Goal: Browse casually: Explore the website without a specific task or goal

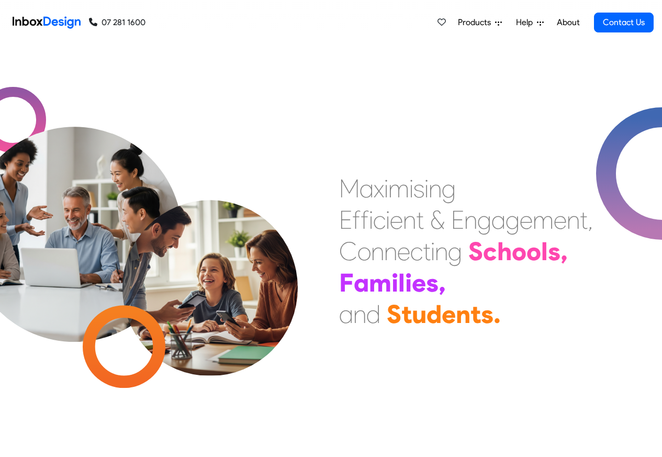
click at [573, 22] on link "About" at bounding box center [567, 22] width 29 height 21
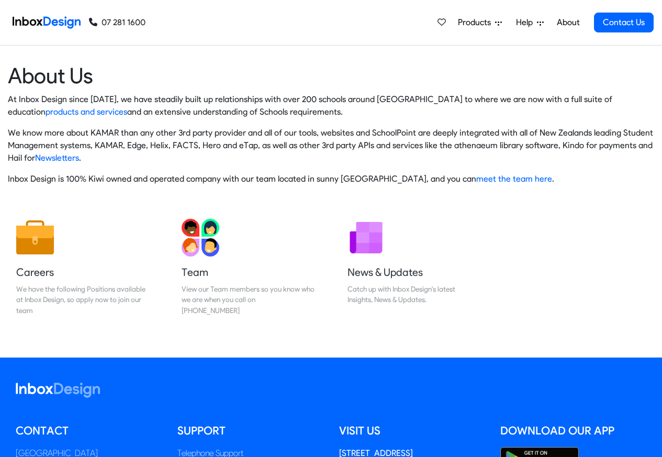
click at [55, 21] on img at bounding box center [47, 22] width 68 height 21
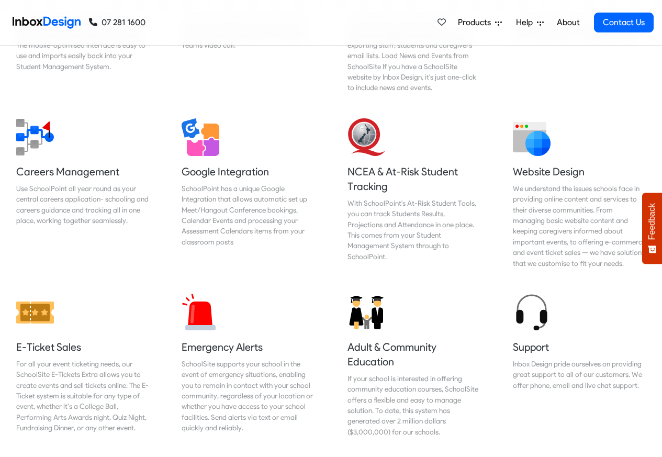
scroll to position [1004, 0]
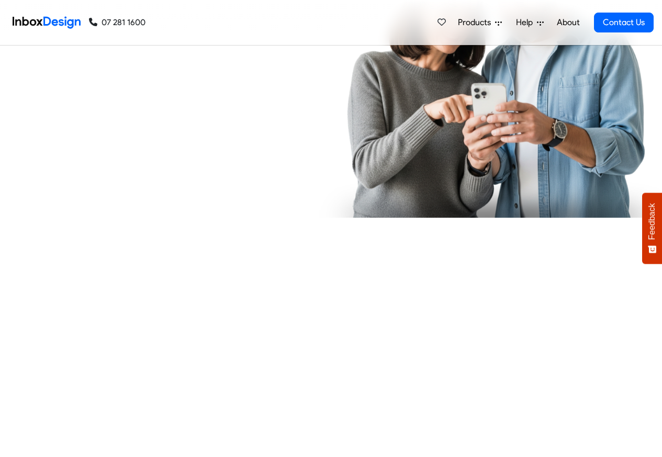
checkbox input "true"
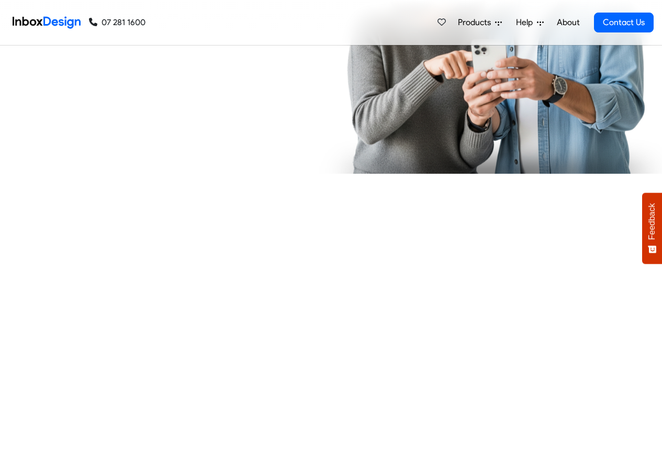
checkbox input "true"
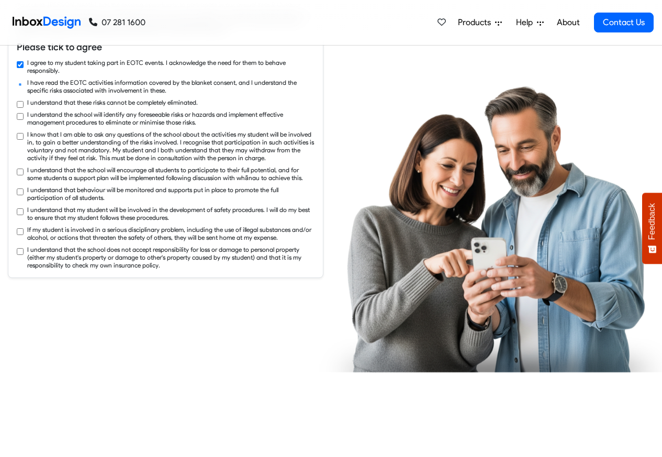
checkbox input "true"
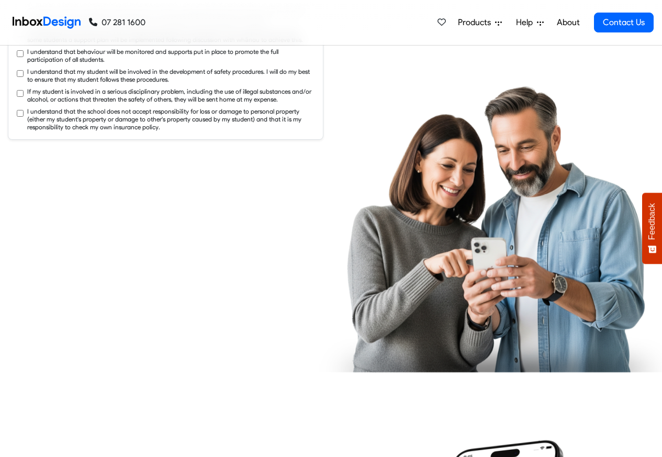
checkbox input "true"
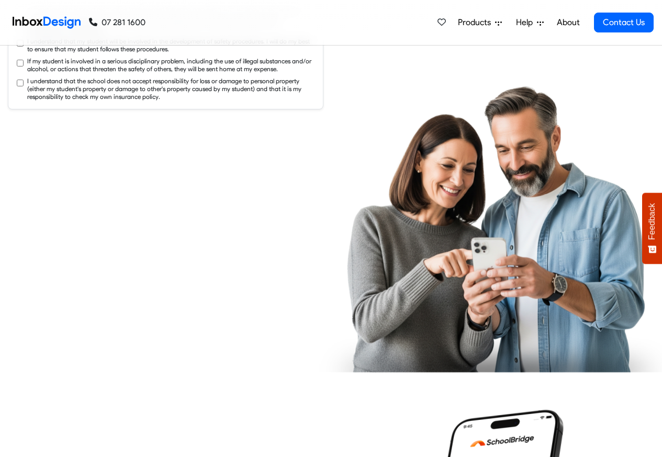
checkbox input "true"
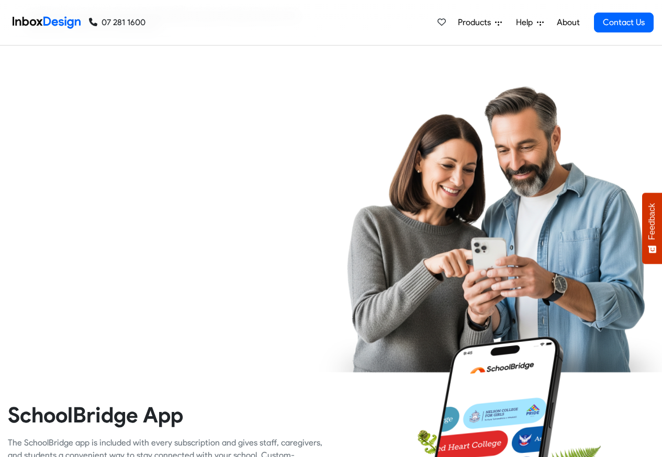
checkbox input "true"
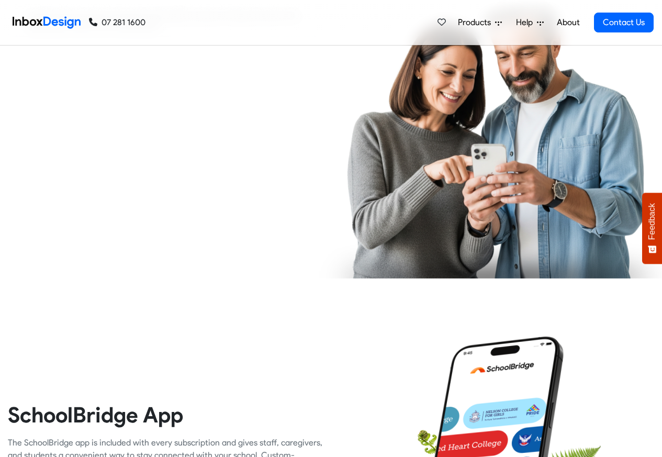
checkbox input "true"
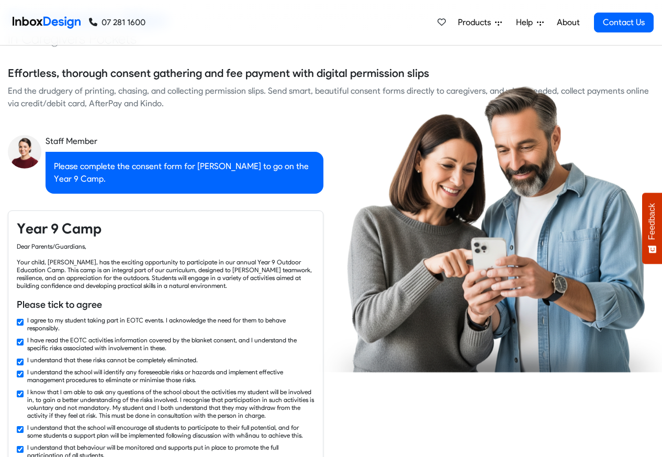
checkbox input "false"
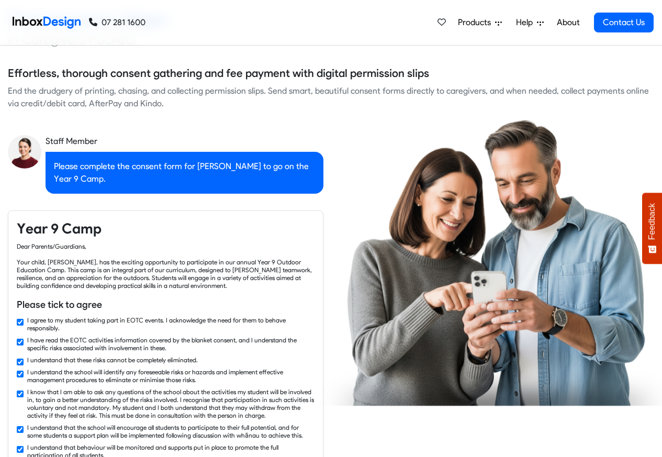
checkbox input "false"
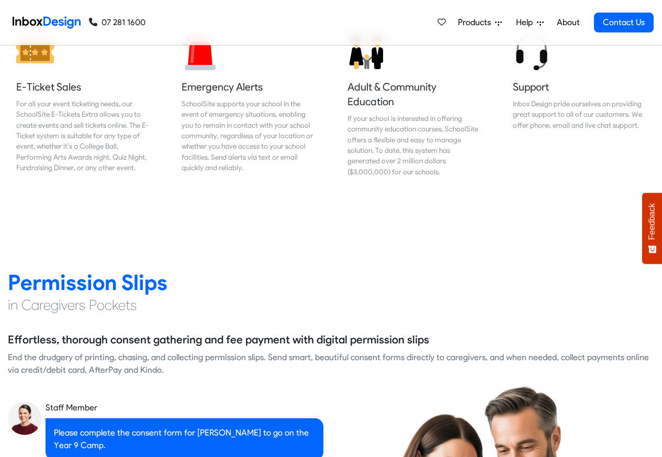
checkbox input "false"
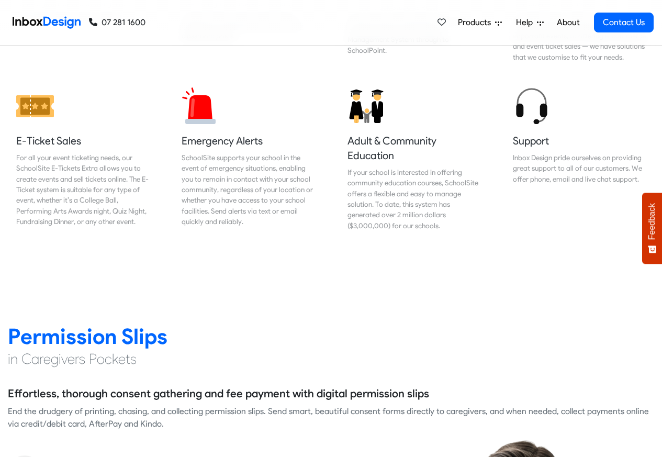
checkbox input "false"
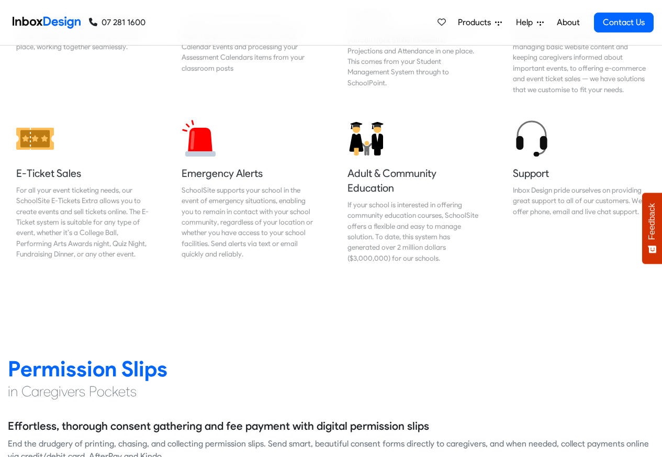
checkbox input "false"
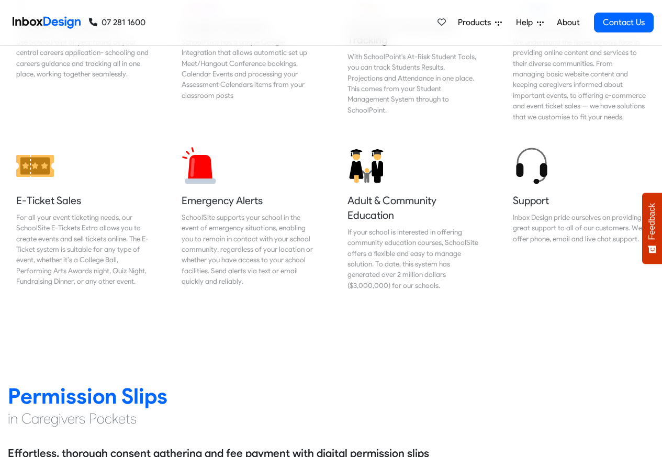
checkbox input "false"
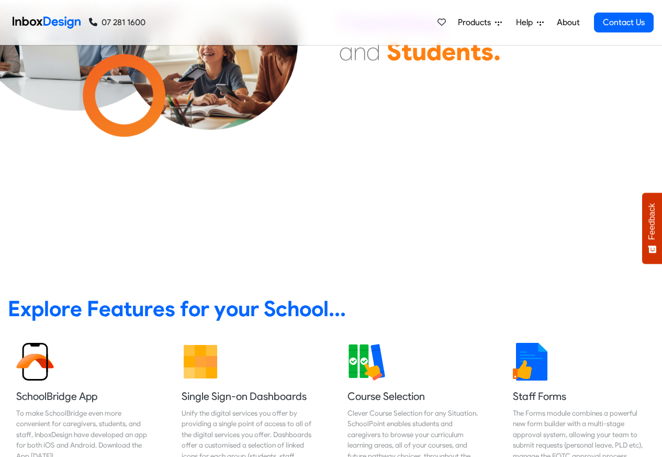
scroll to position [314, 0]
